Goal: Use online tool/utility: Utilize a website feature to perform a specific function

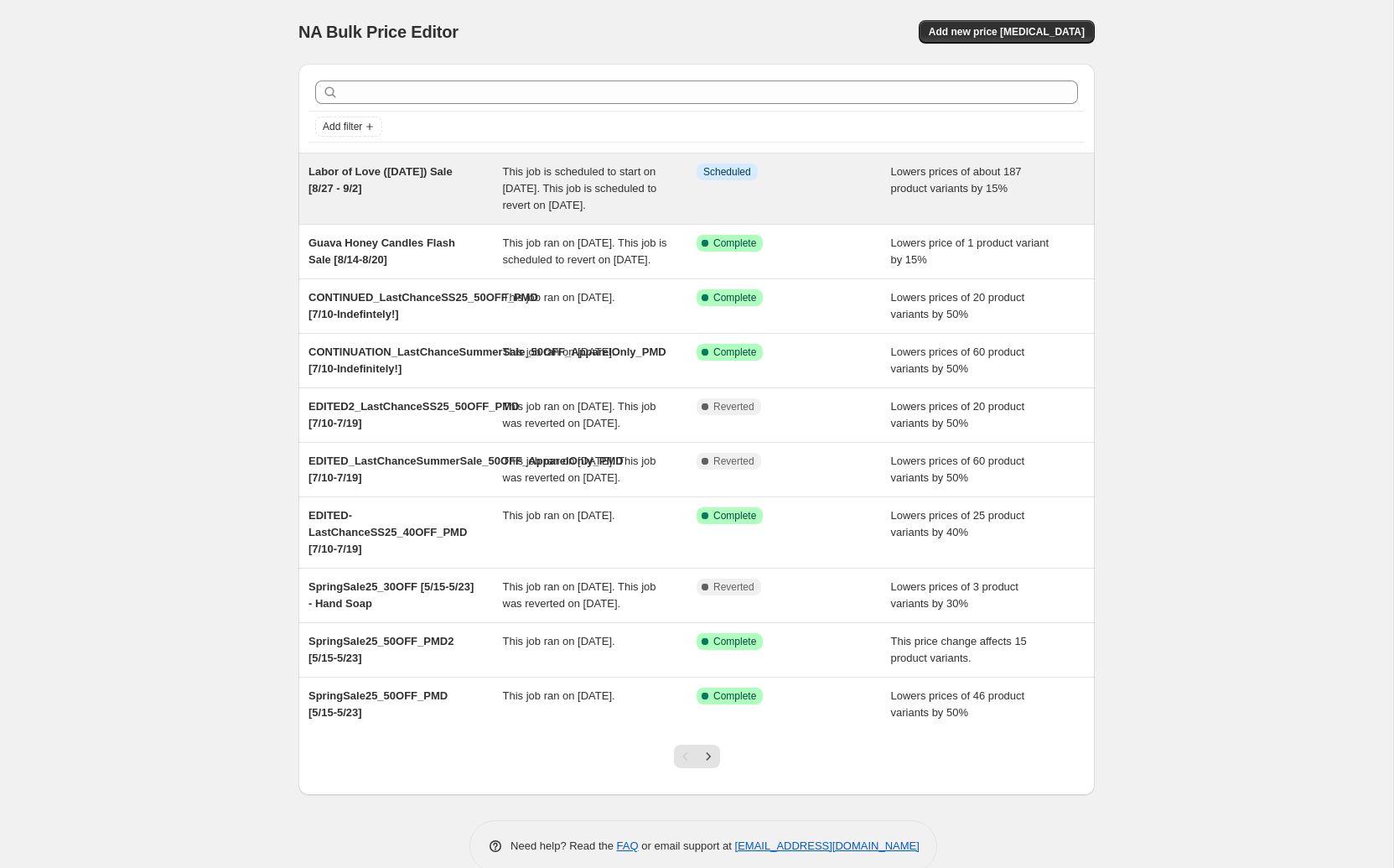
click at [414, 195] on div "Labor of Love ([DATE]) Sale [8/27 - 9/2]" at bounding box center [405, 188] width 195 height 50
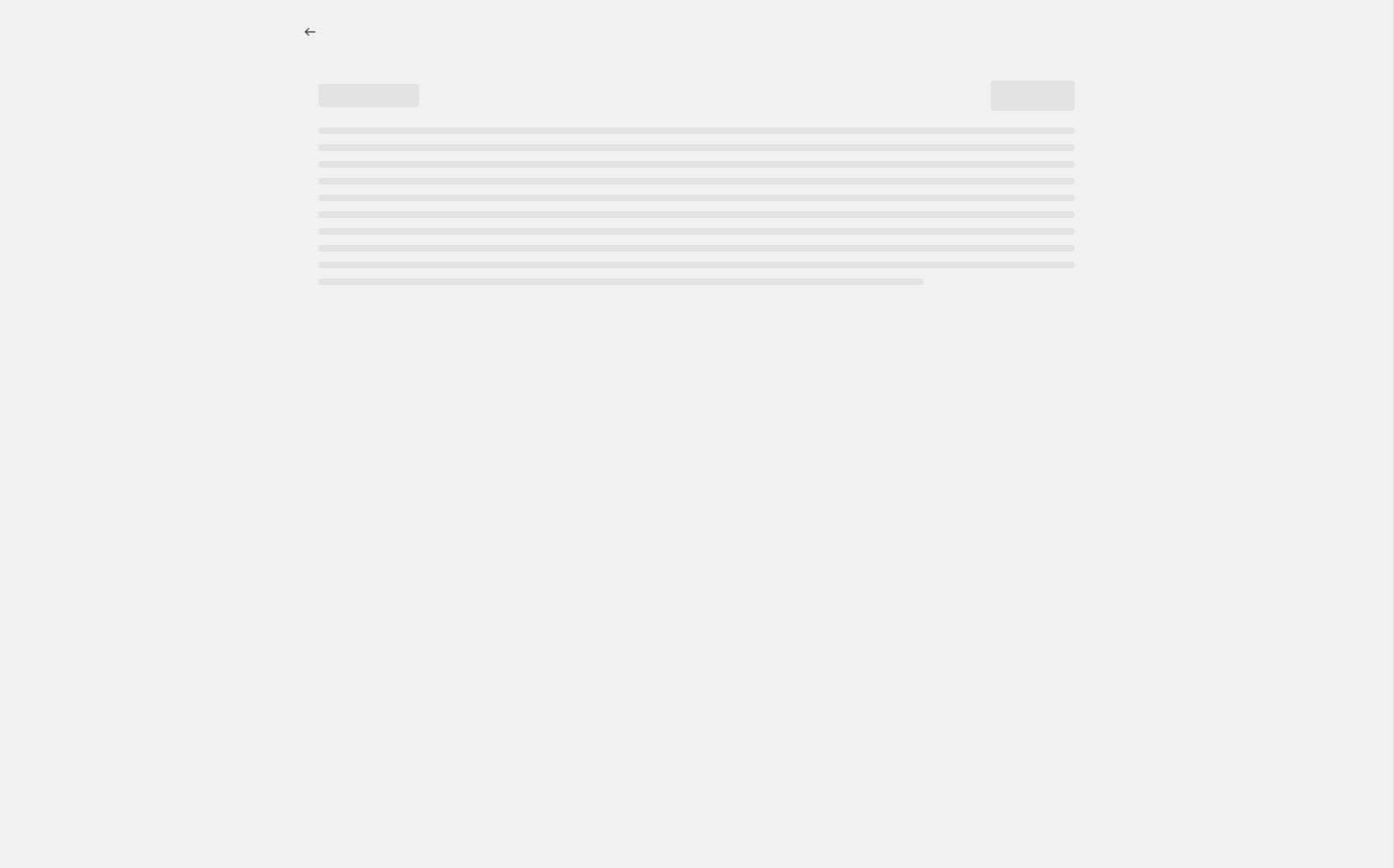
select select "percentage"
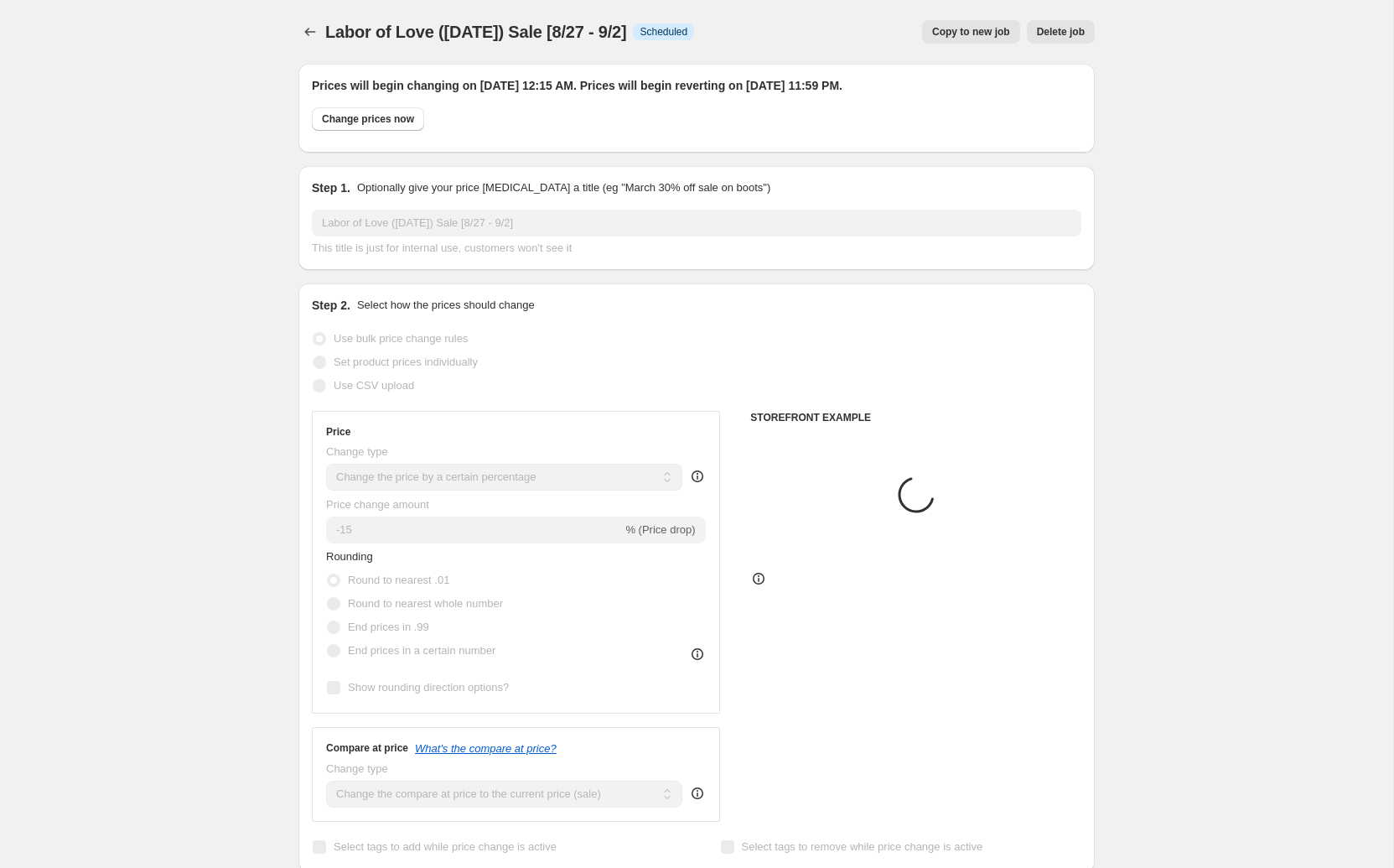
select select "collection"
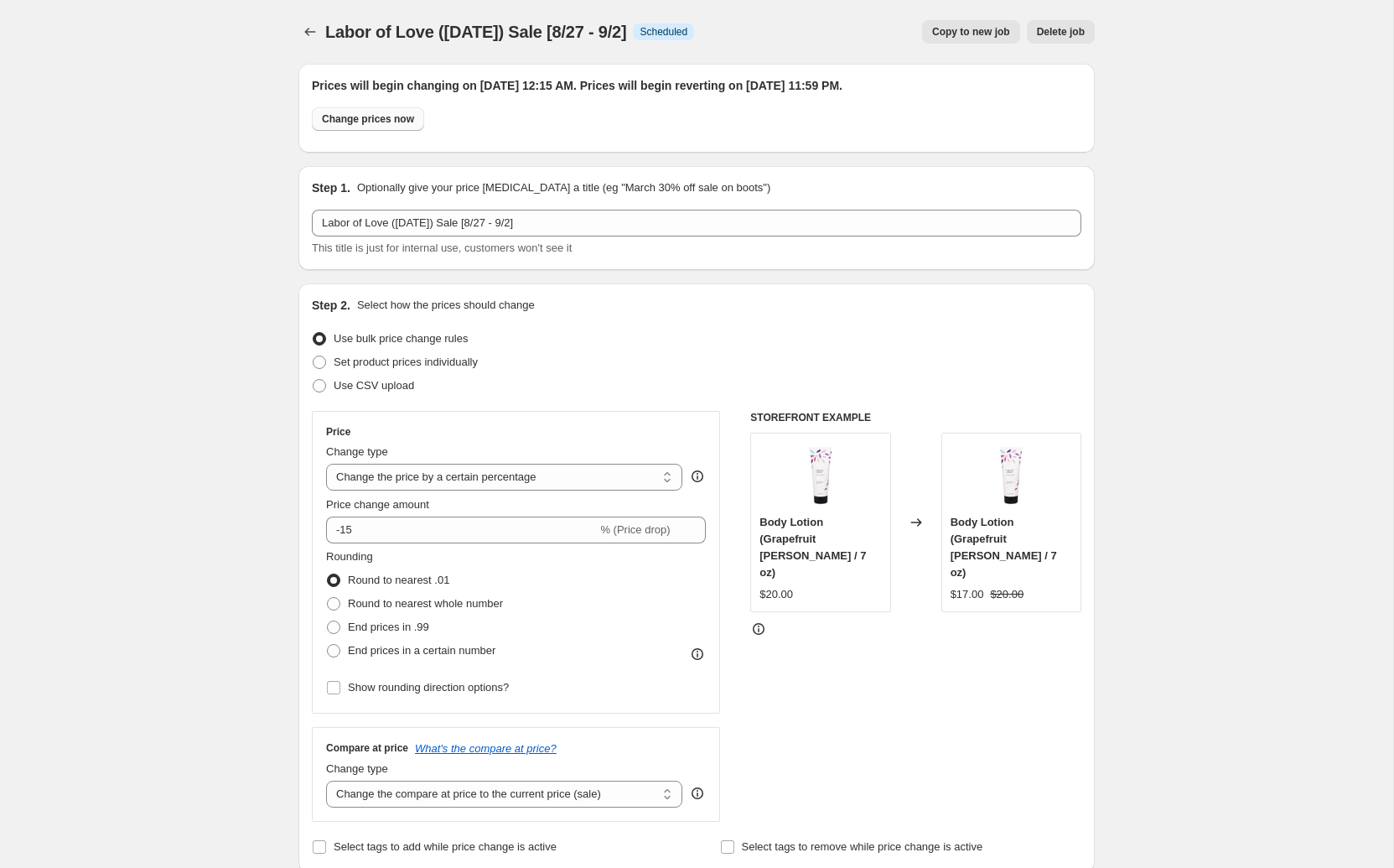
click at [391, 127] on button "Change prices now" at bounding box center [368, 118] width 112 height 24
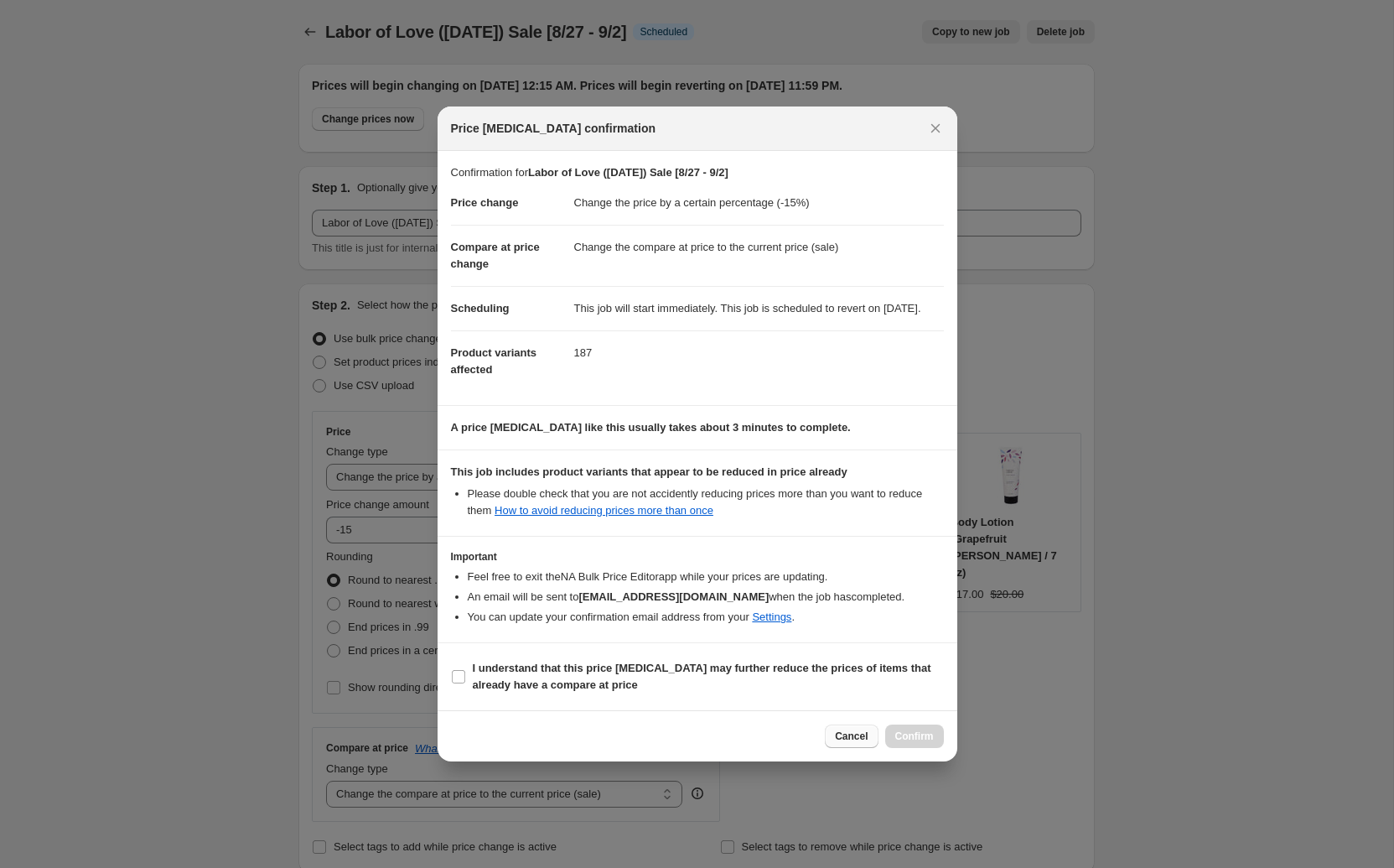
click at [853, 742] on span "Cancel" at bounding box center [851, 735] width 33 height 13
radio input "false"
radio input "true"
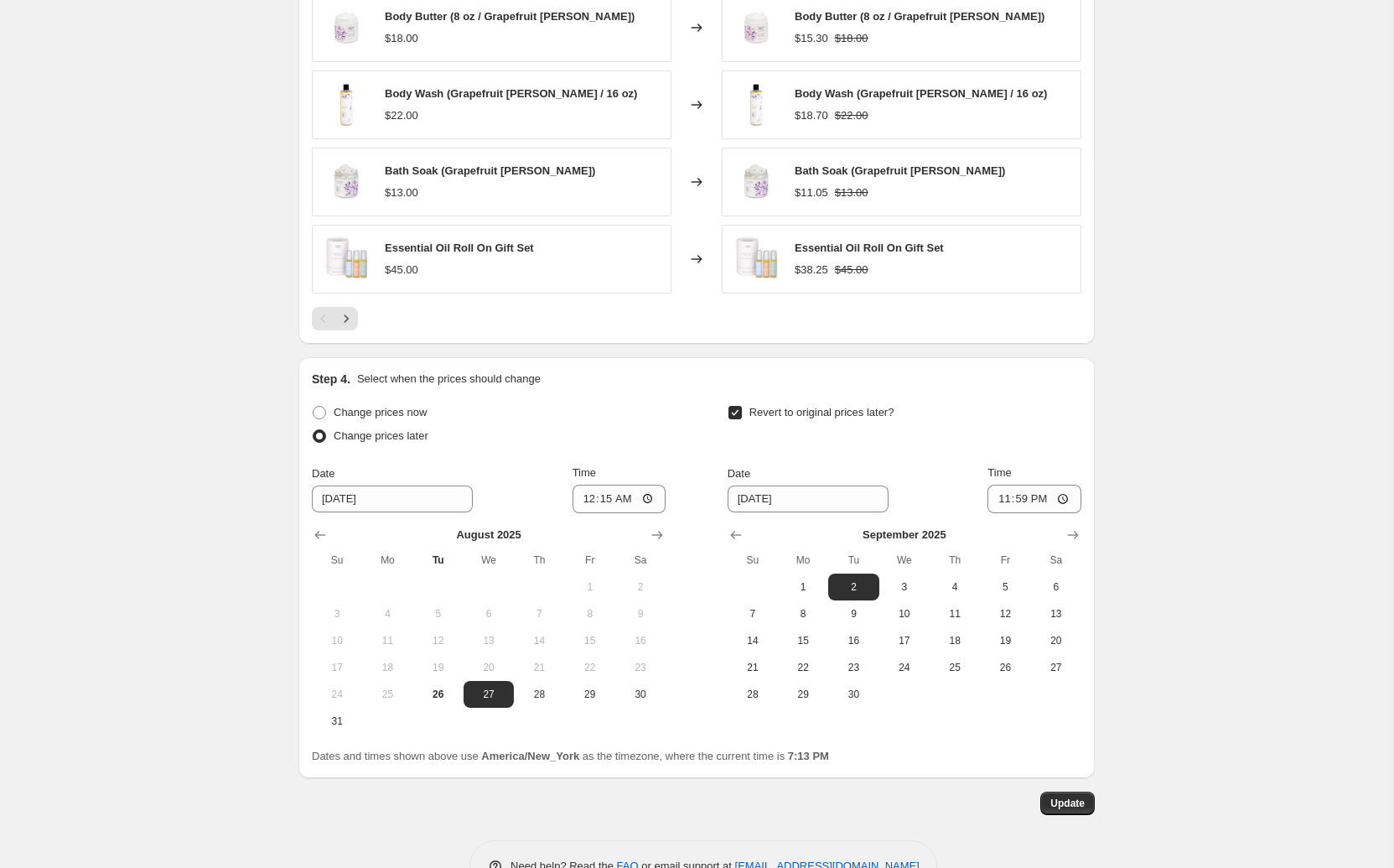
scroll to position [1377, 0]
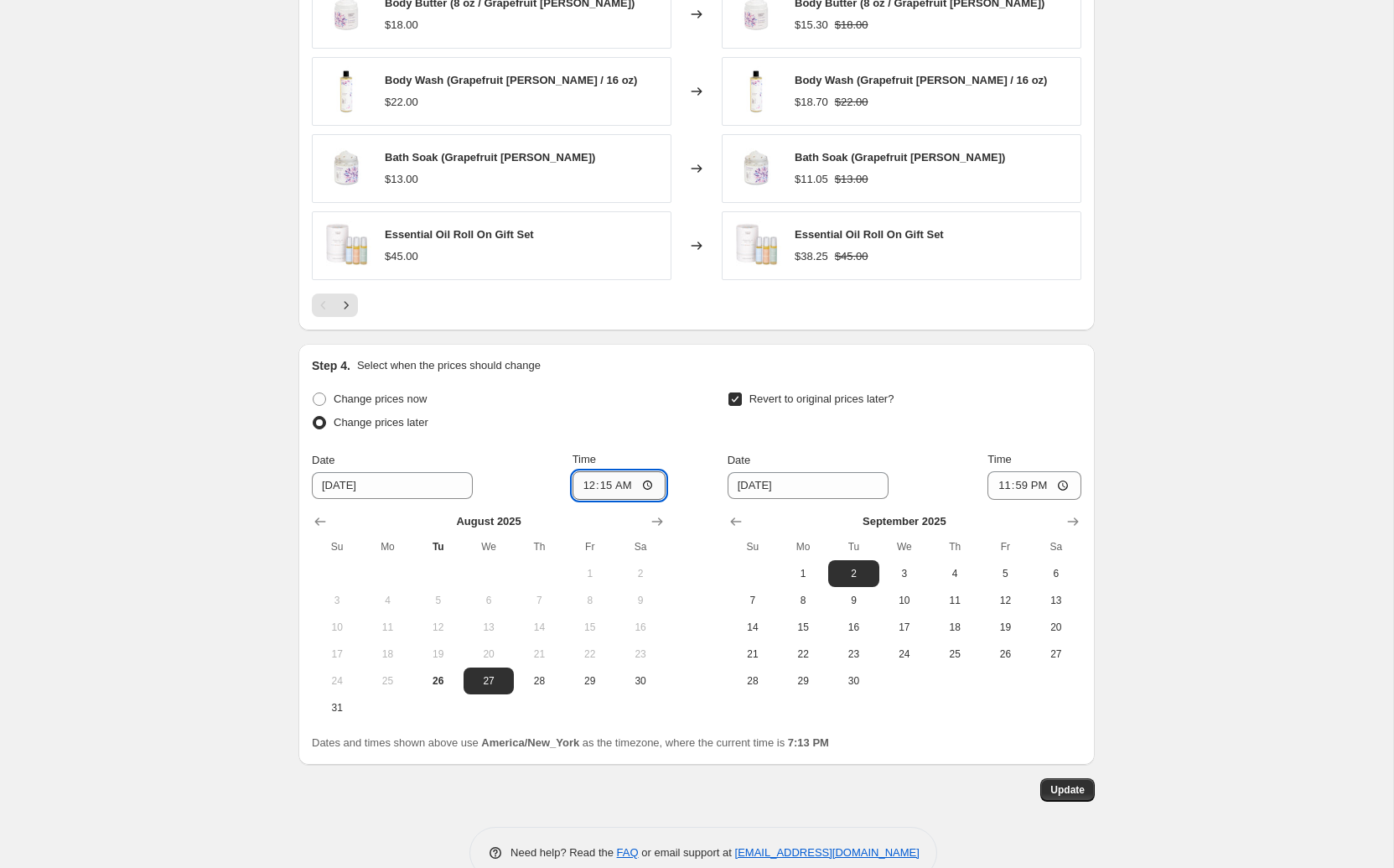
click at [585, 474] on input "00:15" at bounding box center [620, 485] width 94 height 28
click at [346, 472] on input "[DATE]" at bounding box center [392, 485] width 161 height 27
click at [441, 683] on button "26" at bounding box center [437, 681] width 50 height 27
type input "[DATE]"
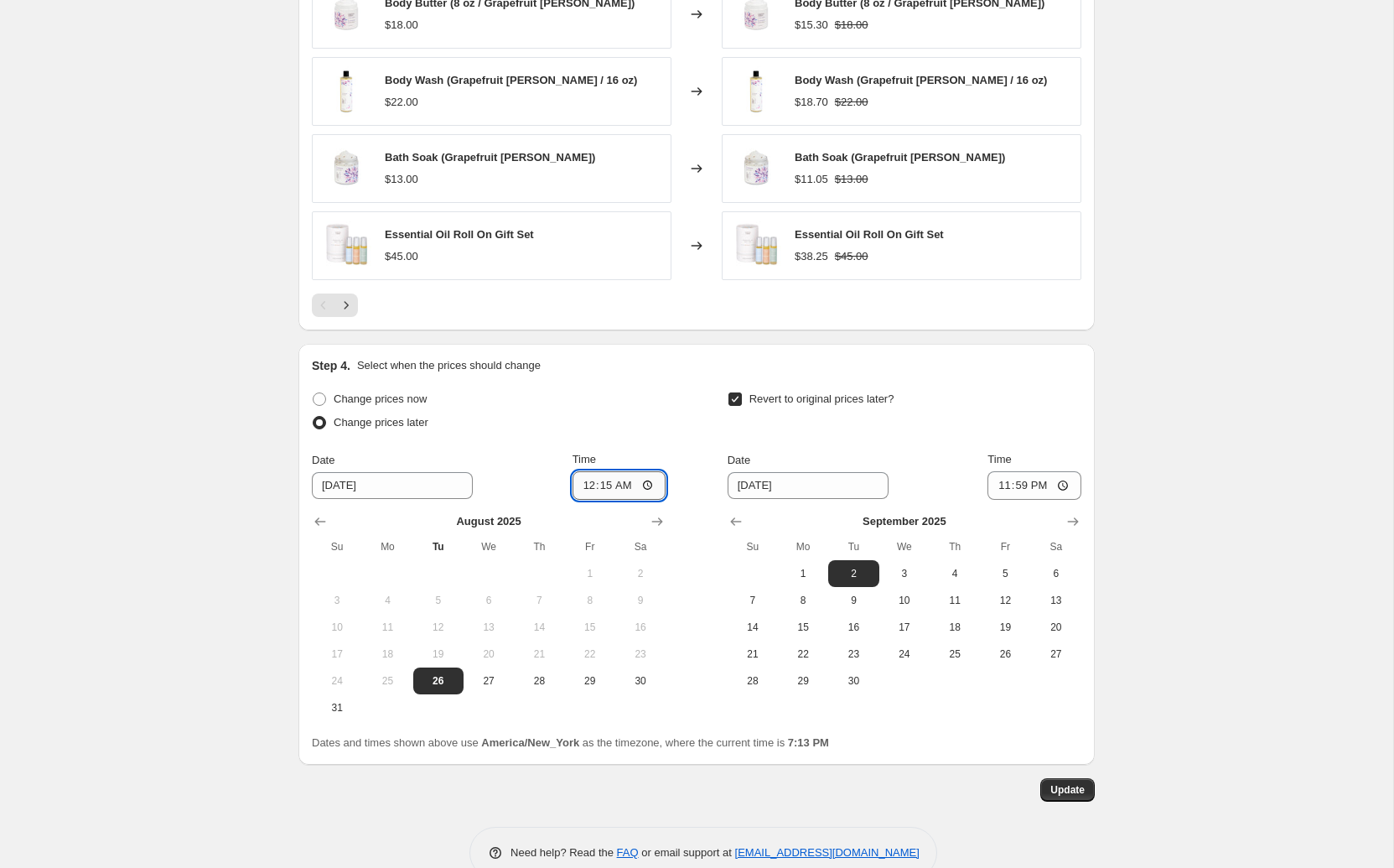
click at [591, 478] on input "00:15" at bounding box center [620, 485] width 94 height 28
click at [628, 481] on input "07:15" at bounding box center [620, 485] width 94 height 28
type input "19:15"
click at [1092, 787] on button "Update" at bounding box center [1068, 789] width 55 height 24
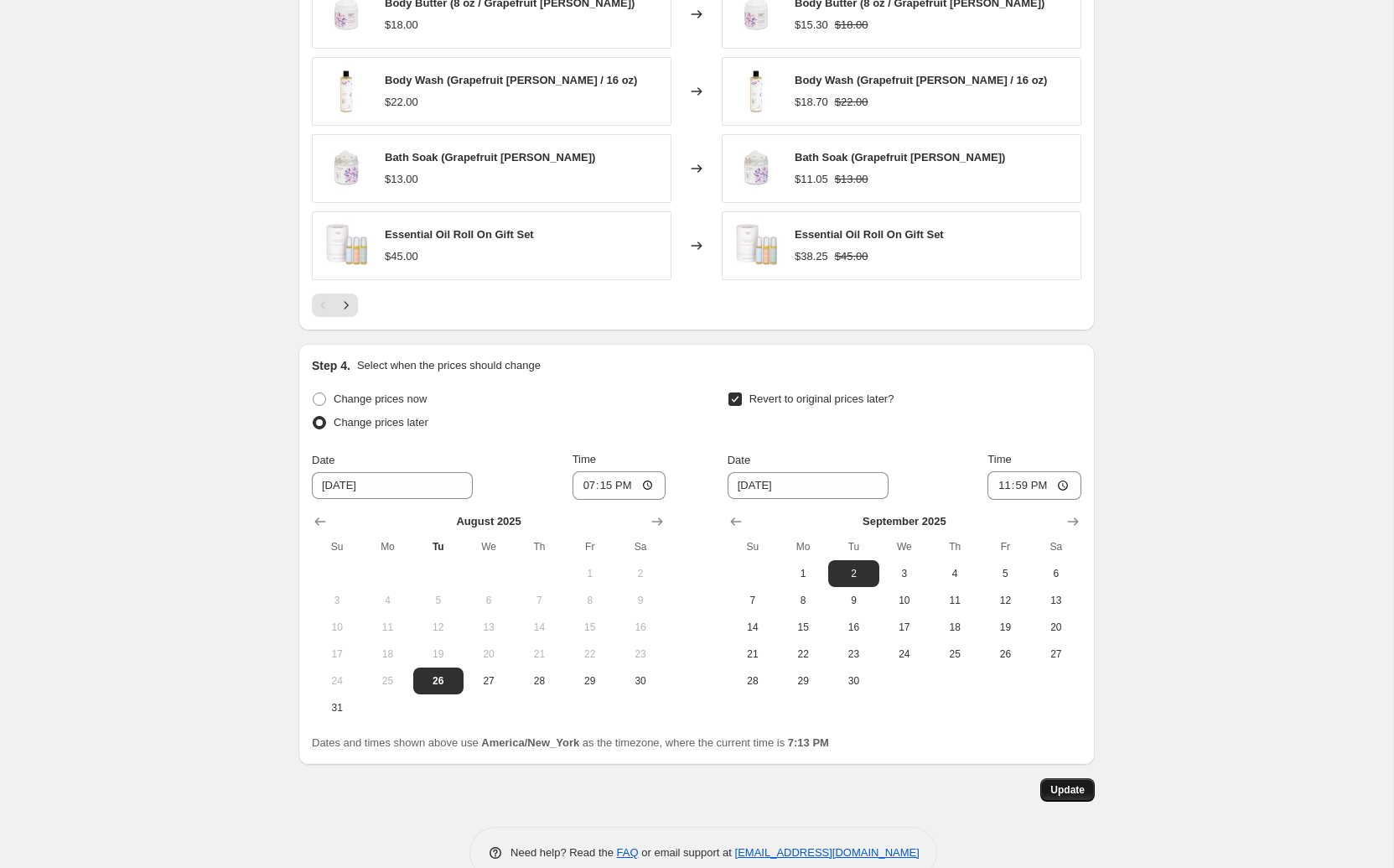
scroll to position [0, 0]
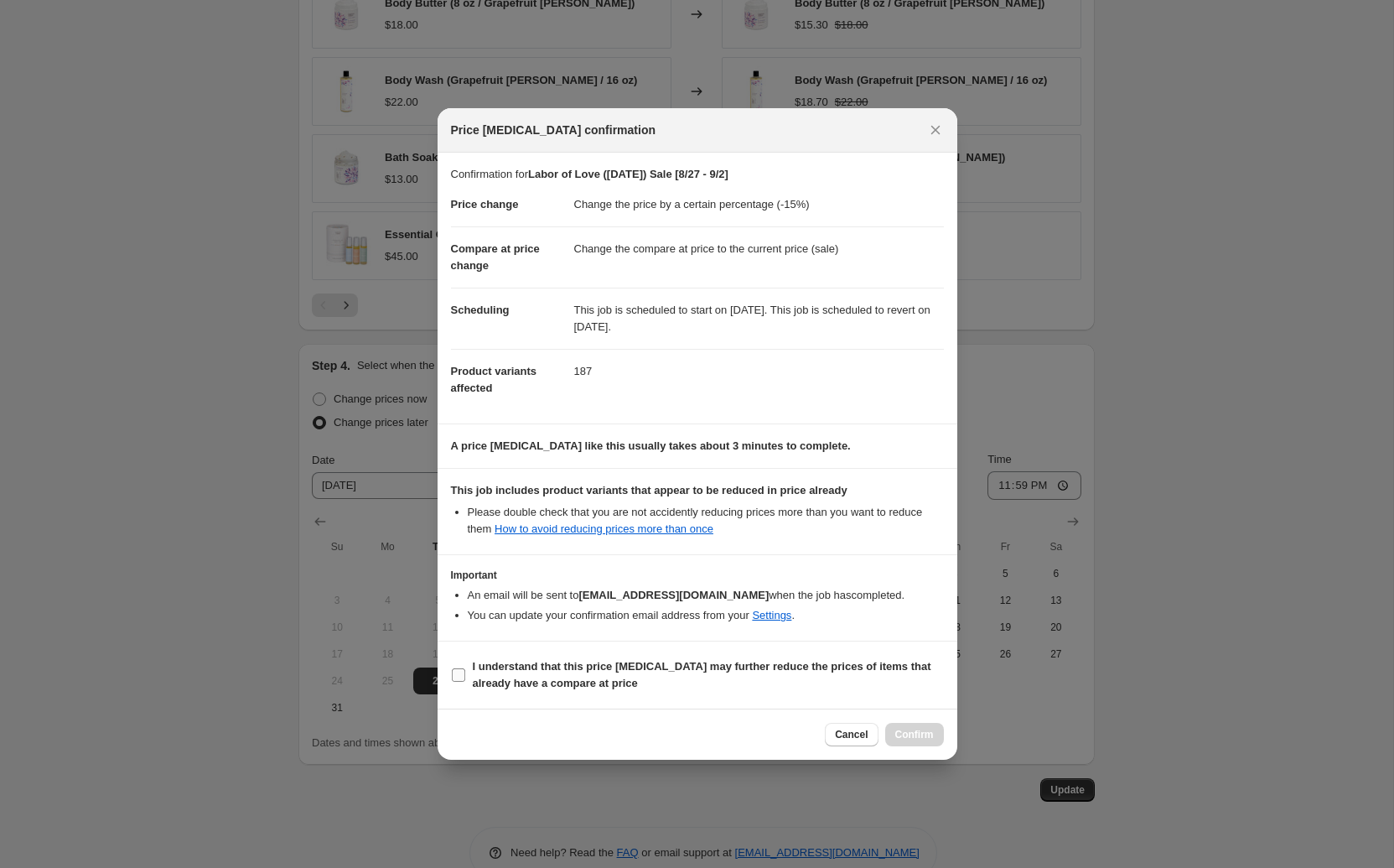
click at [457, 672] on input "I understand that this price [MEDICAL_DATA] may further reduce the prices of it…" at bounding box center [458, 674] width 13 height 13
checkbox input "true"
click at [914, 733] on span "Confirm" at bounding box center [914, 734] width 39 height 13
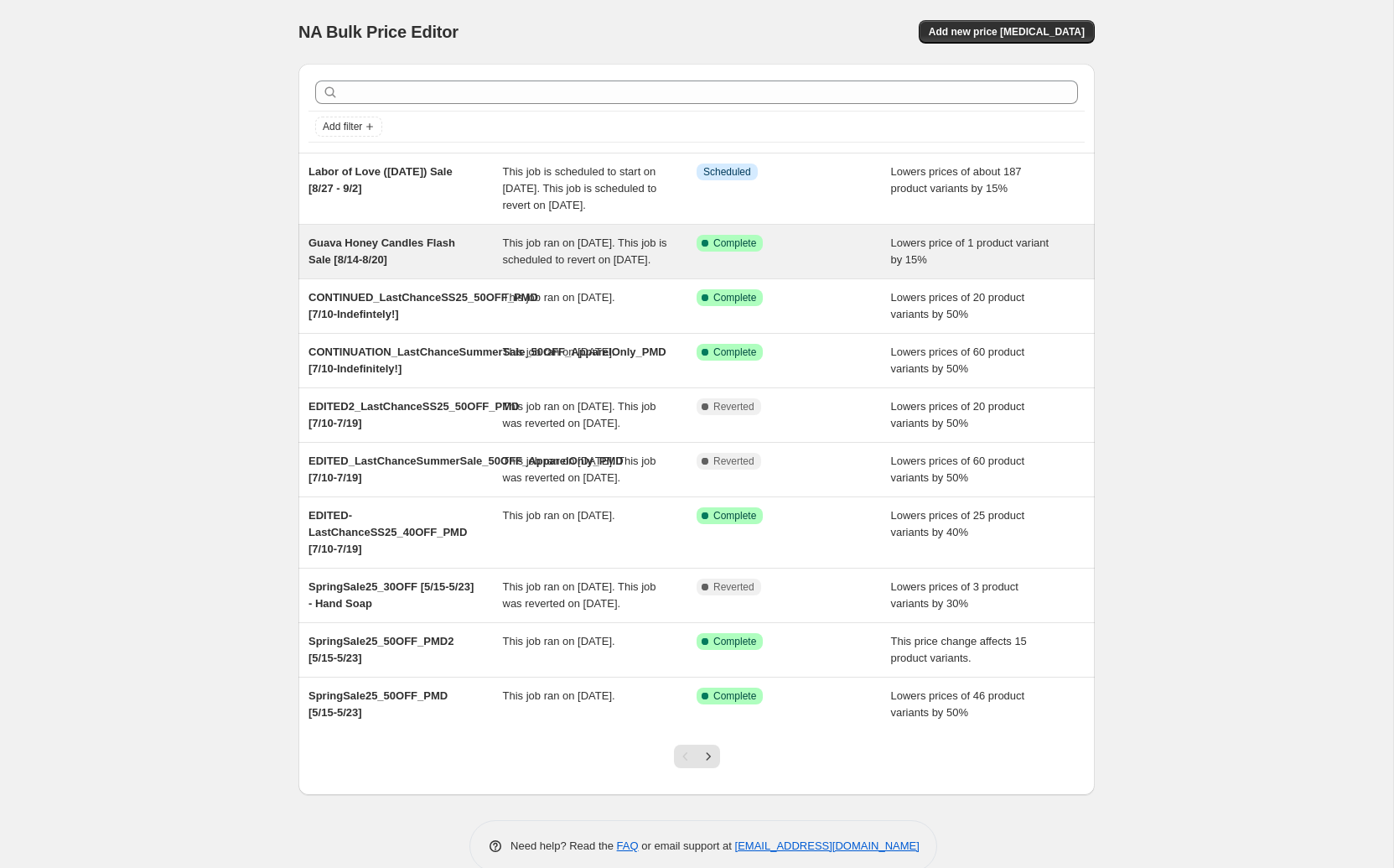
click at [388, 262] on span "Guava Honey Candles Flash Sale [8/14-8/20]" at bounding box center [382, 250] width 147 height 29
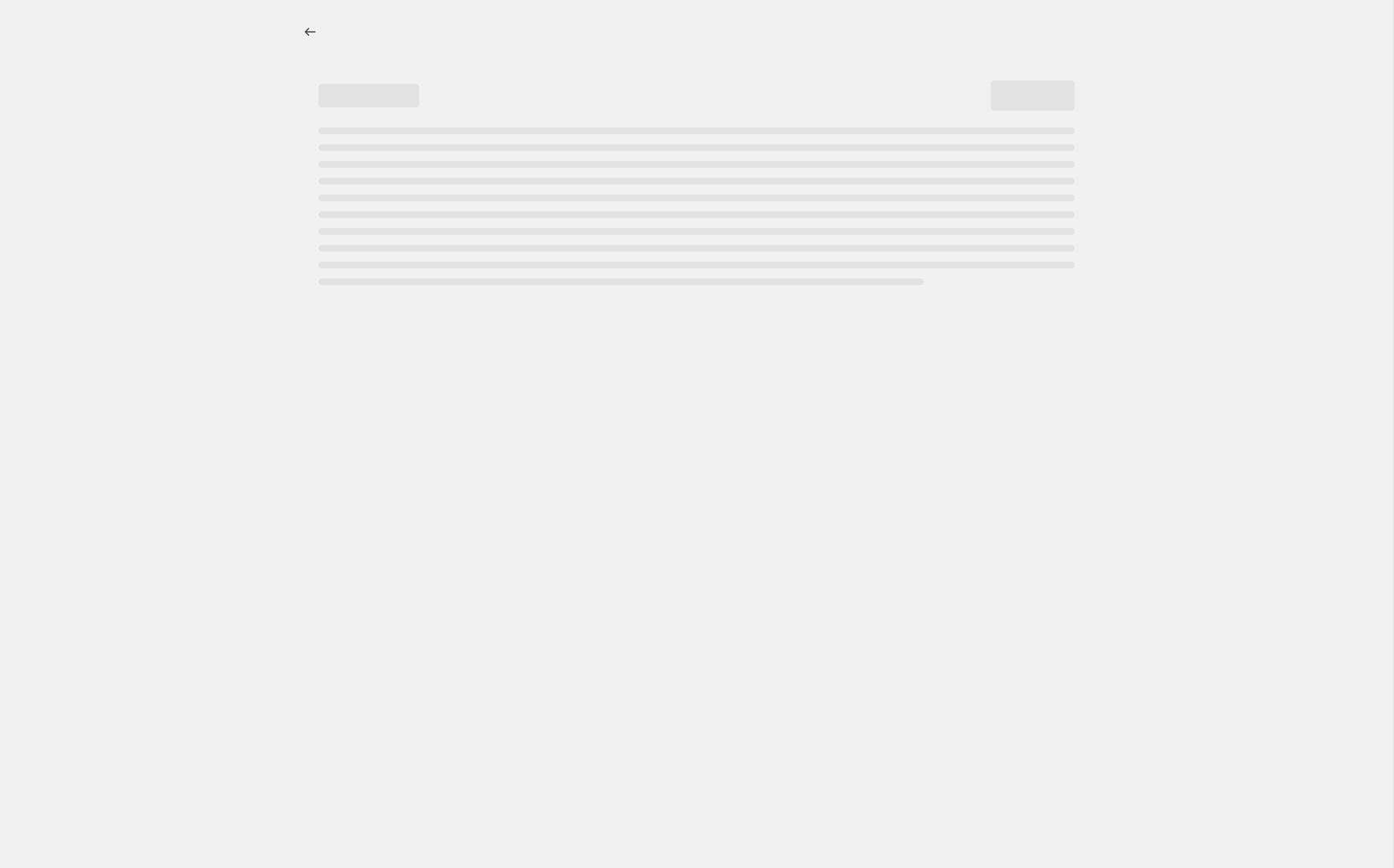
select select "percentage"
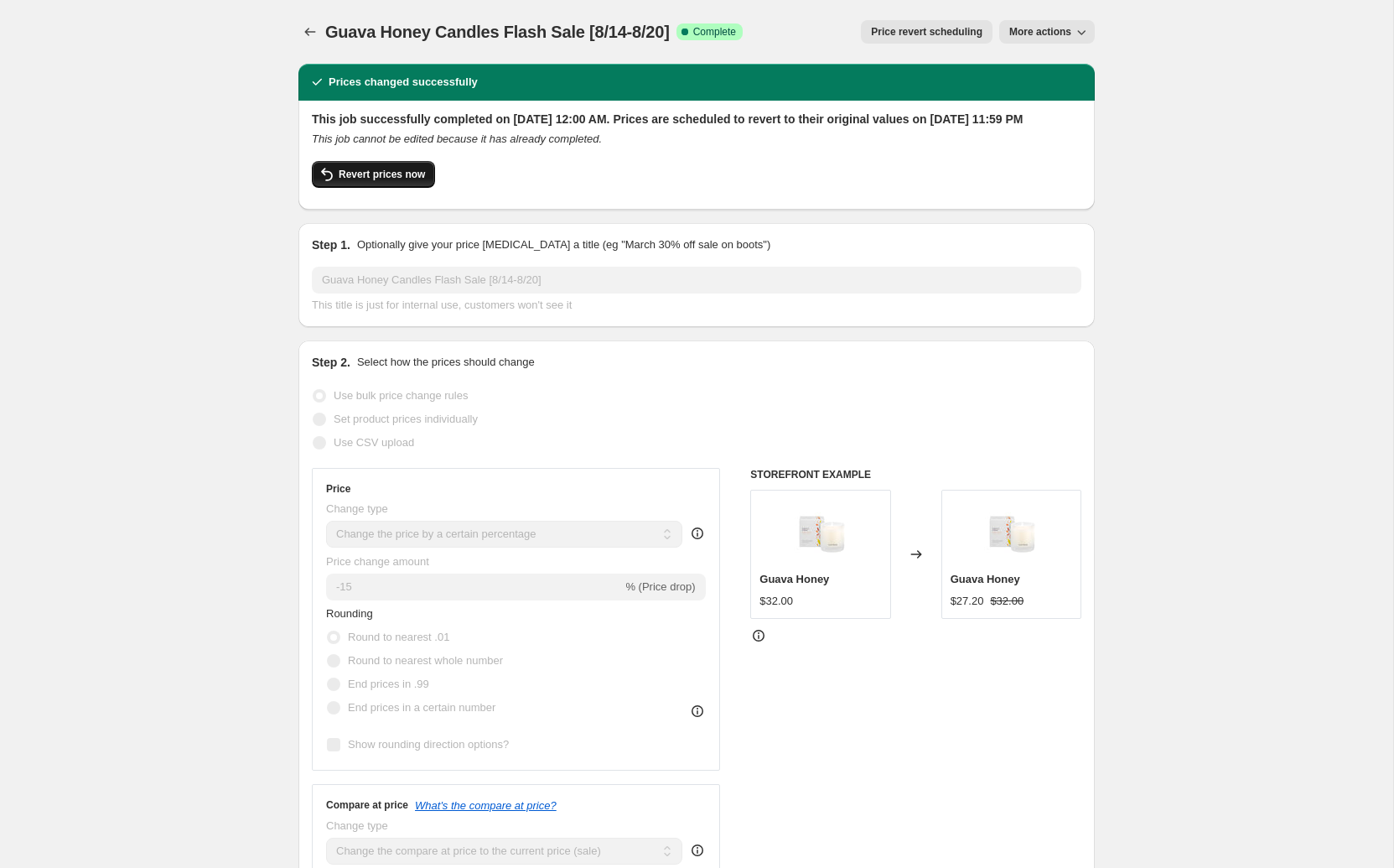
click at [396, 181] on span "Revert prices now" at bounding box center [382, 174] width 87 height 13
checkbox input "false"
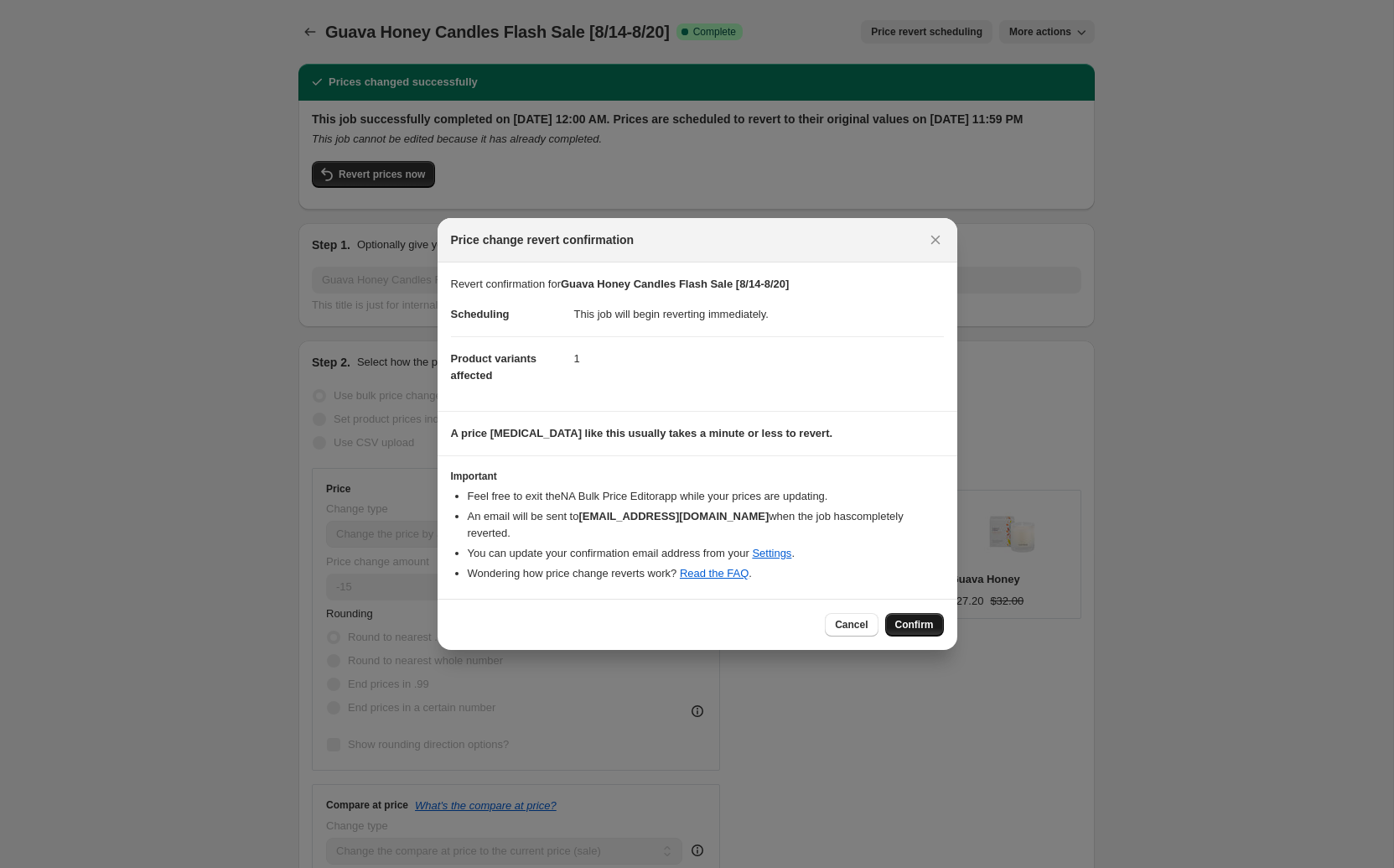
click at [918, 622] on span "Confirm" at bounding box center [914, 624] width 39 height 13
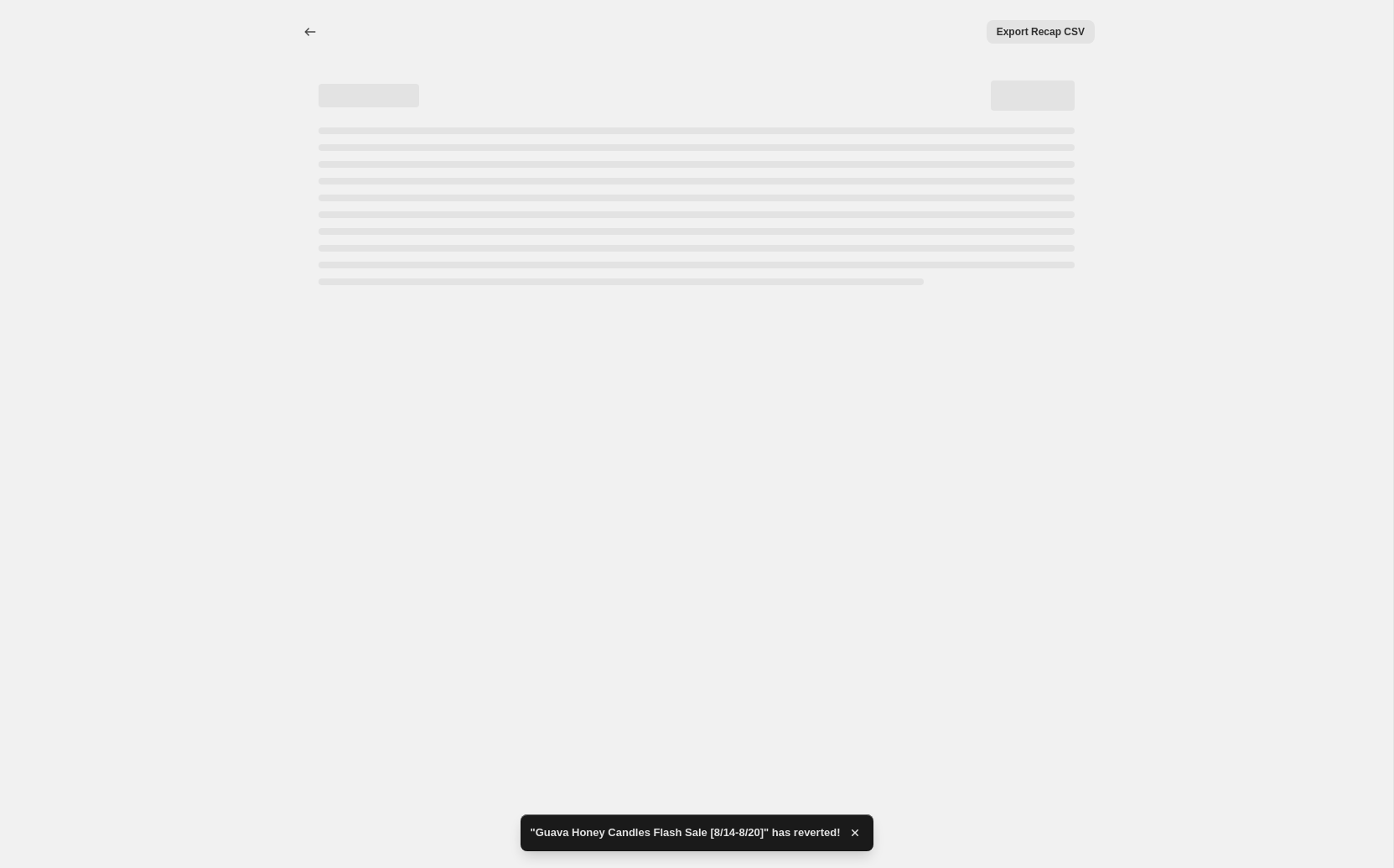
select select "percentage"
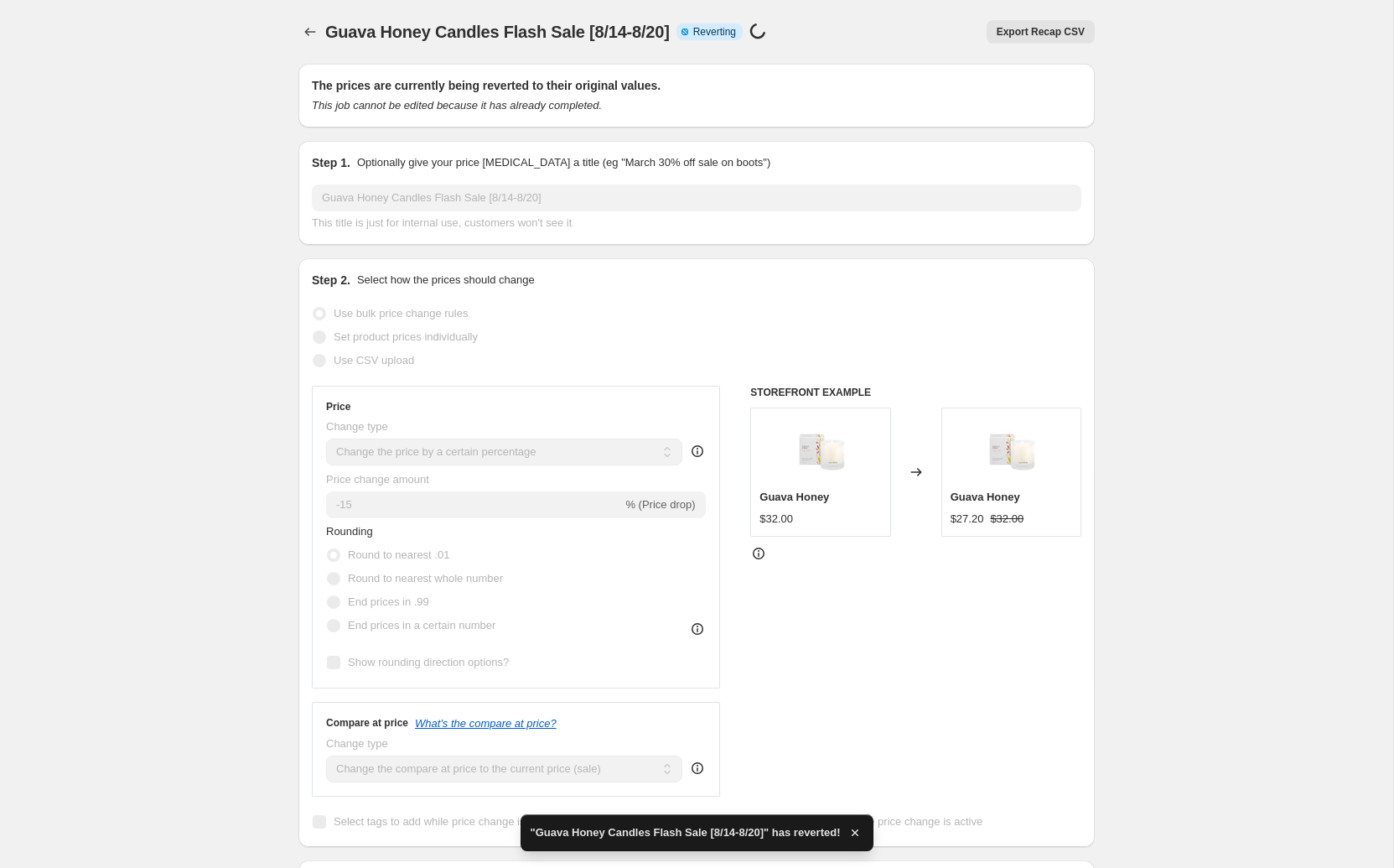
checkbox input "true"
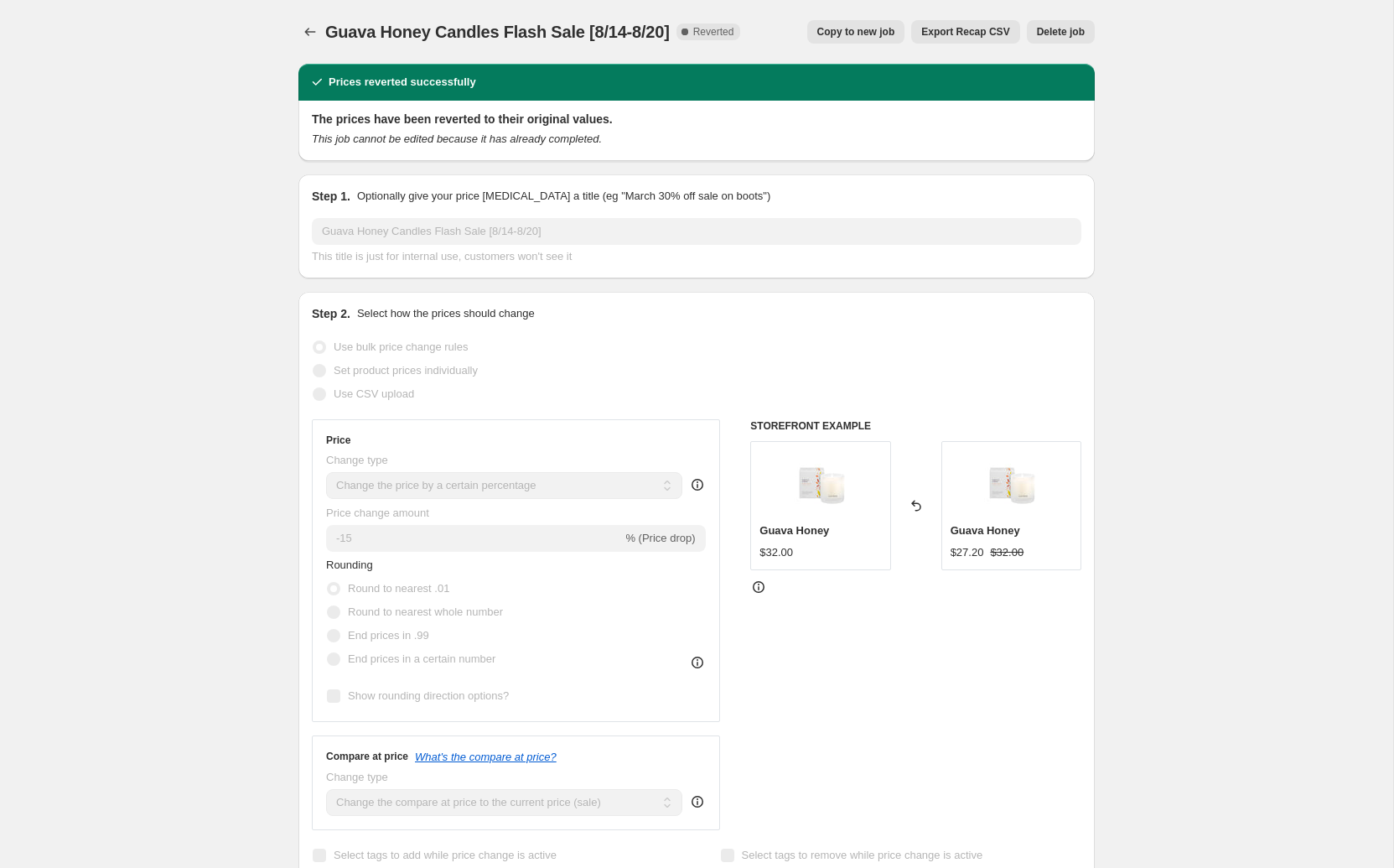
select select "percentage"
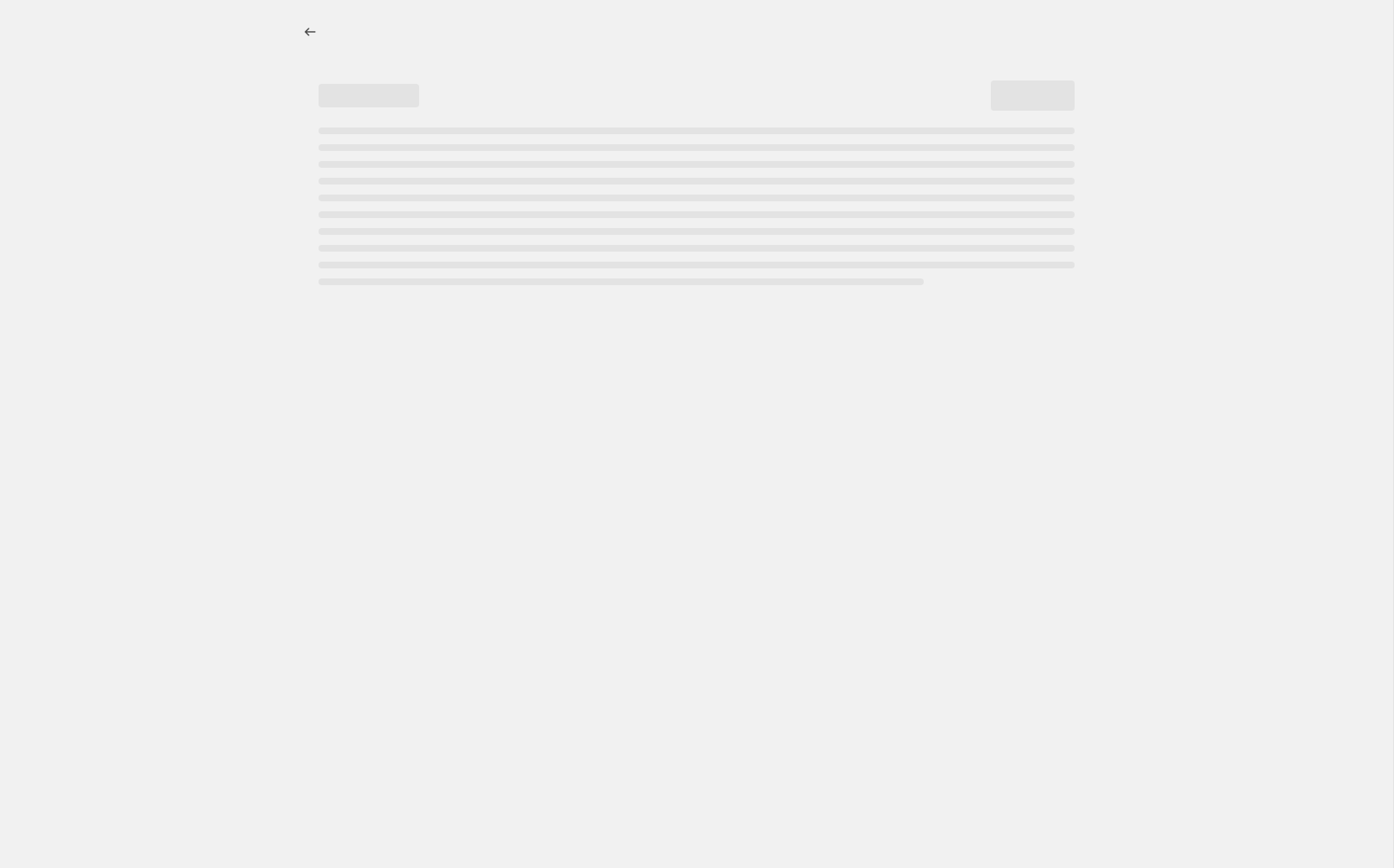
select select "percentage"
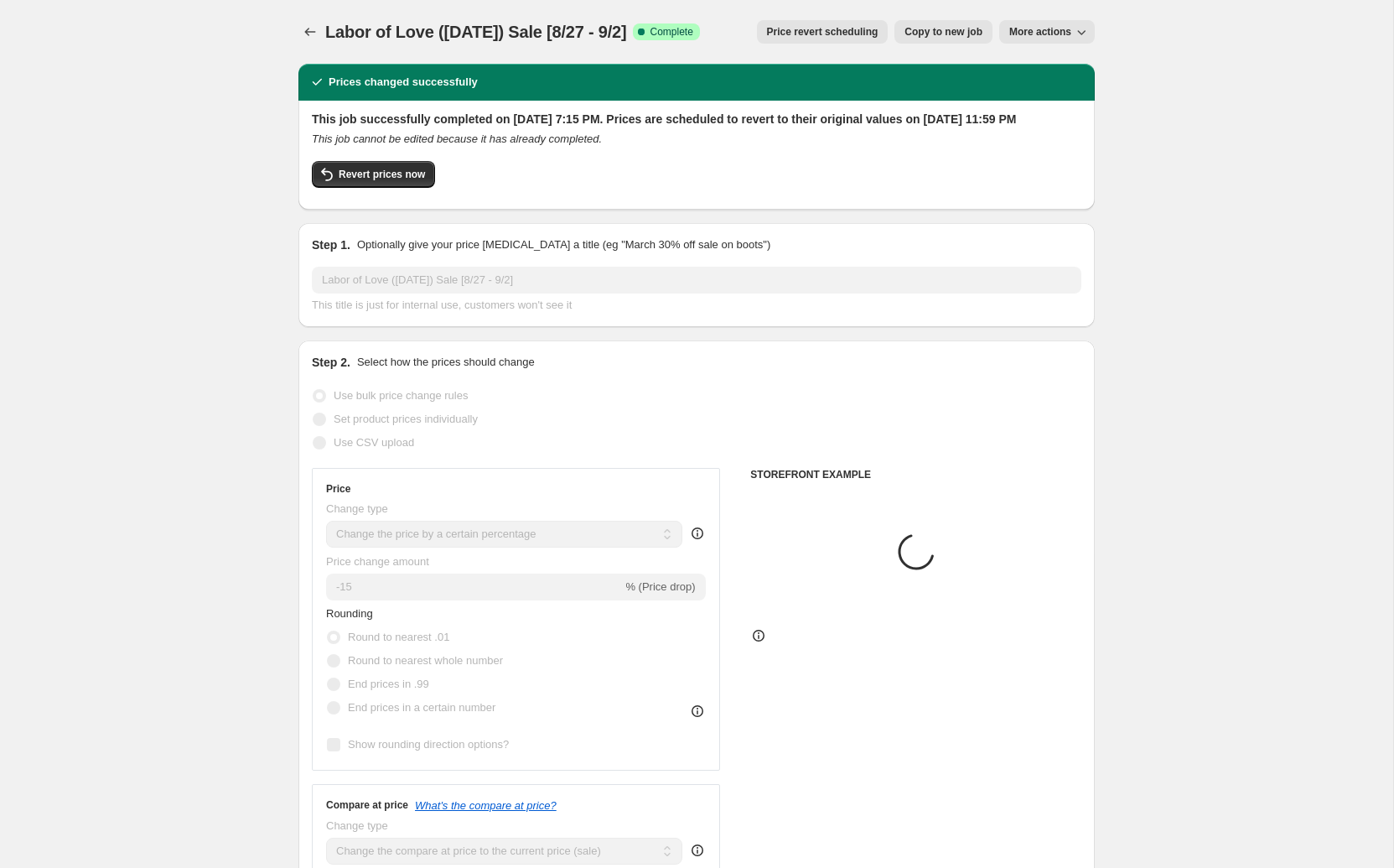
select select "collection"
